Goal: Information Seeking & Learning: Learn about a topic

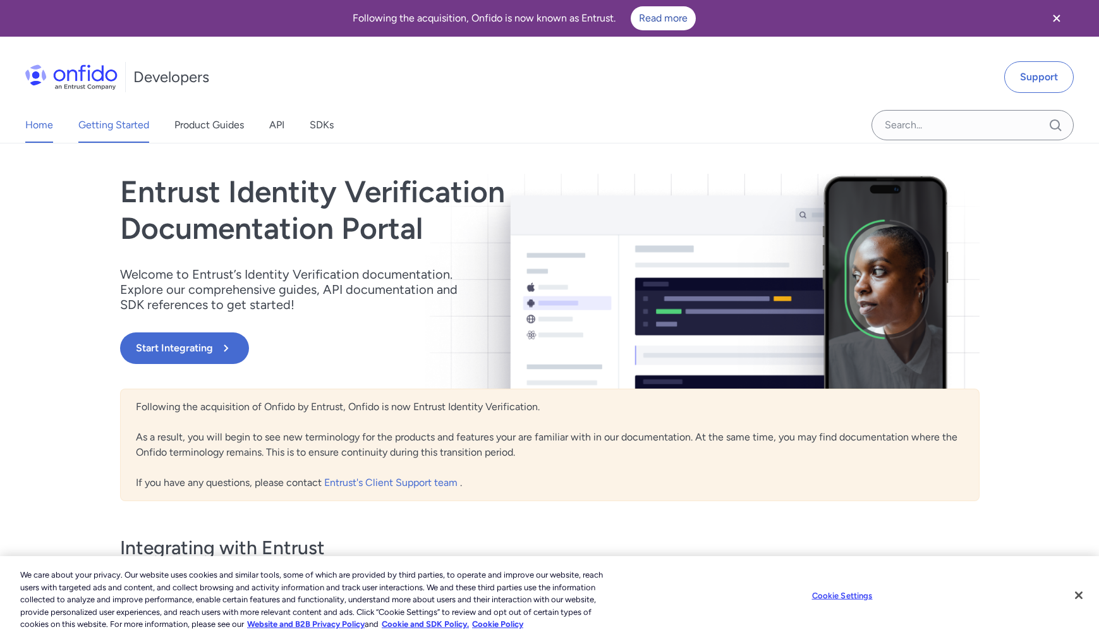
click at [119, 126] on link "Getting Started" at bounding box center [113, 124] width 71 height 35
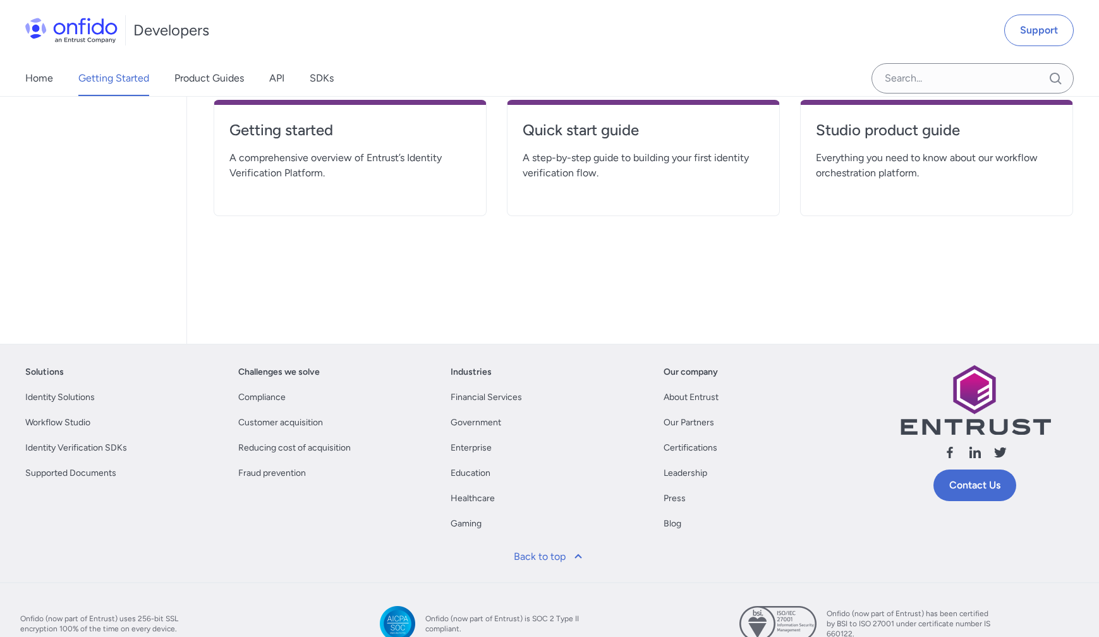
scroll to position [416, 0]
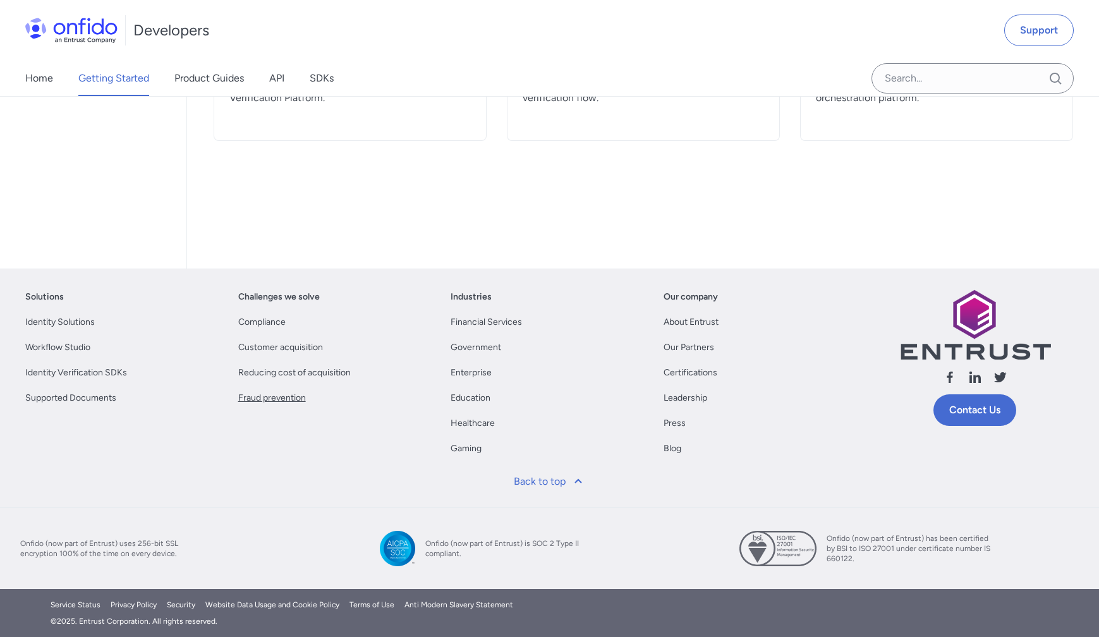
click at [281, 395] on link "Fraud prevention" at bounding box center [272, 397] width 68 height 15
